Goal: Task Accomplishment & Management: Complete application form

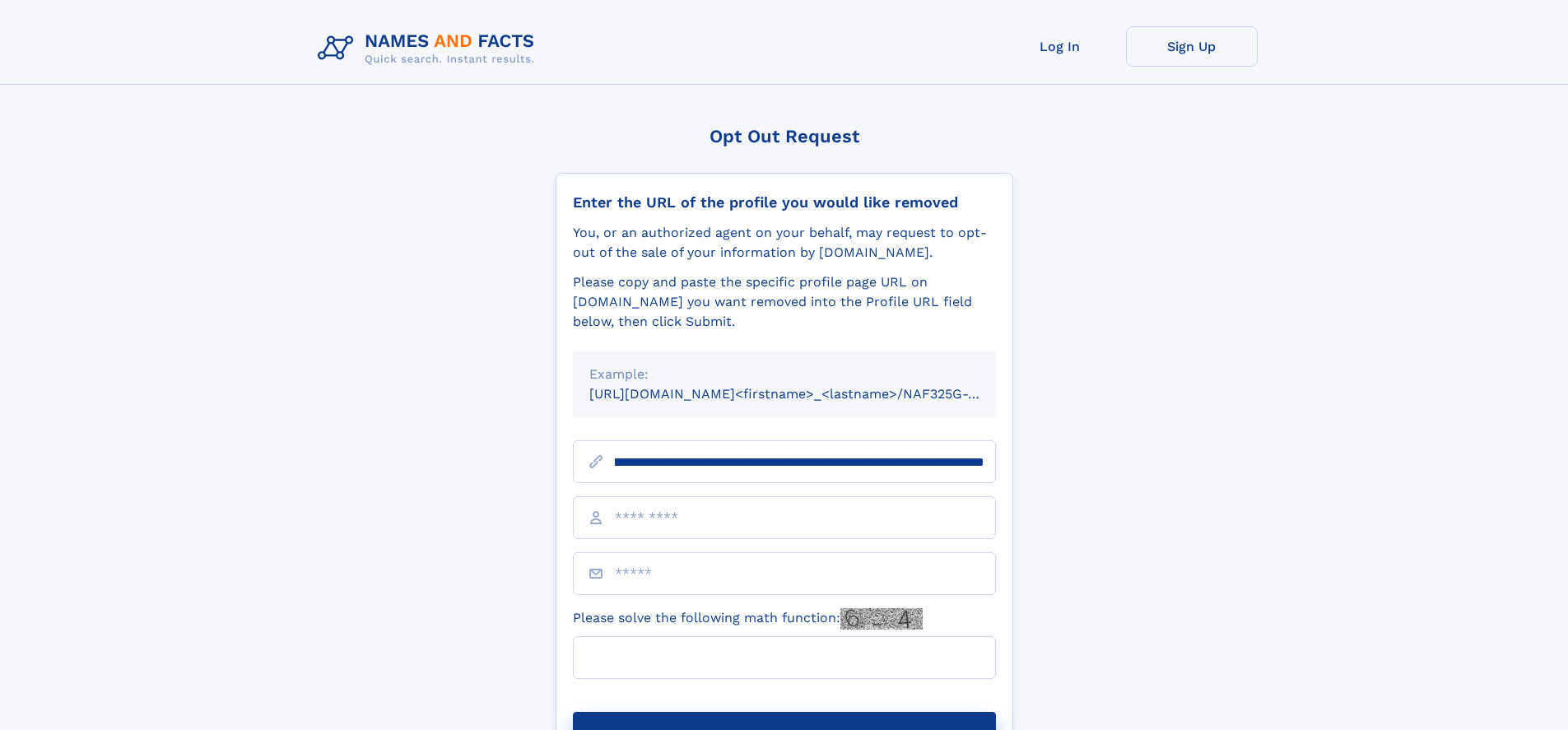
scroll to position [0, 177]
type input "**********"
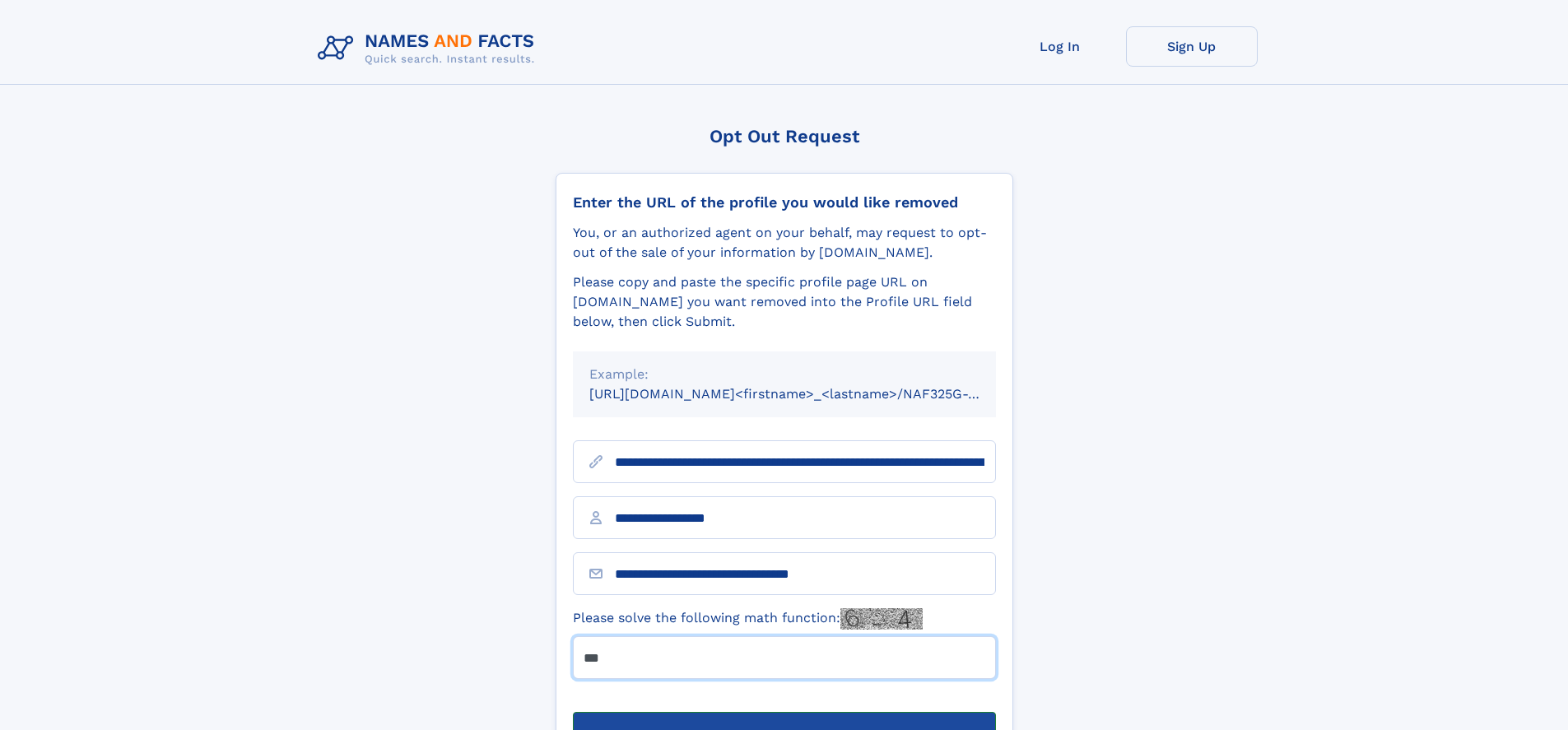
type input "***"
click at [784, 712] on button "Submit Opt Out Request" at bounding box center [784, 738] width 423 height 53
